Goal: Check status

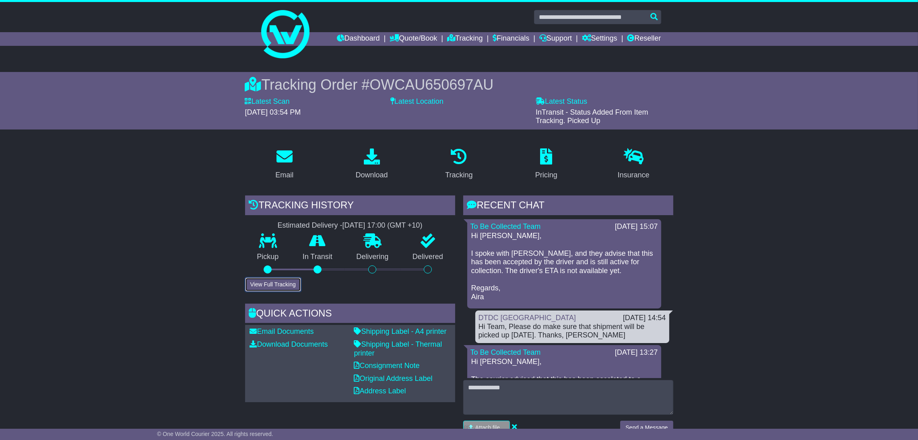
click at [287, 283] on button "View Full Tracking" at bounding box center [273, 285] width 56 height 14
